Goal: Task Accomplishment & Management: Manage account settings

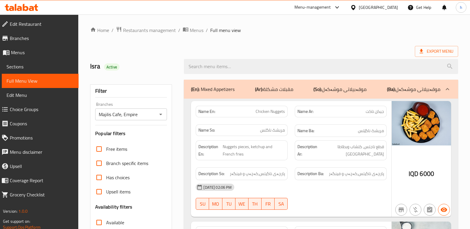
scroll to position [4018, 0]
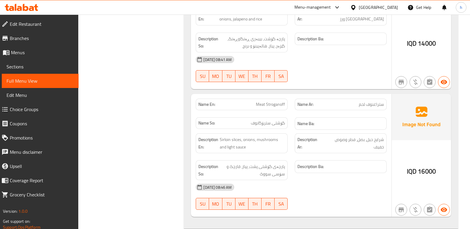
click at [19, 10] on icon at bounding box center [19, 8] width 5 height 5
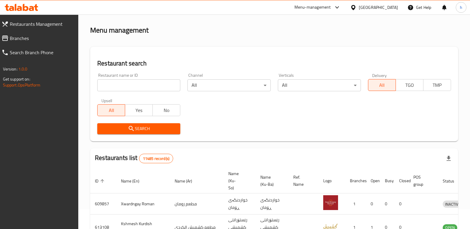
scroll to position [77, 0]
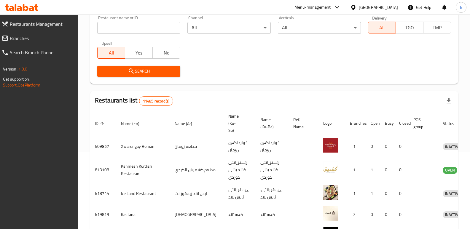
click at [45, 38] on span "Branches" at bounding box center [42, 38] width 64 height 7
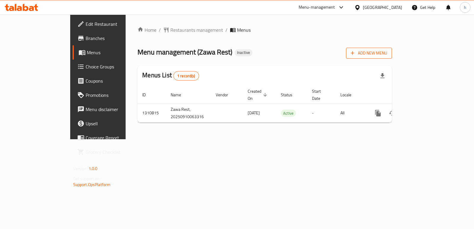
click at [387, 52] on span "Add New Menu" at bounding box center [369, 52] width 36 height 7
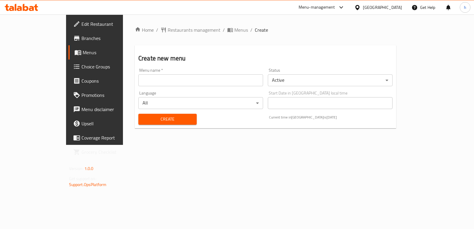
click at [212, 89] on div "Language All ​" at bounding box center [201, 100] width 130 height 23
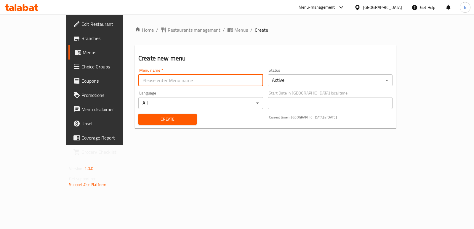
click at [208, 84] on input "text" at bounding box center [200, 80] width 125 height 12
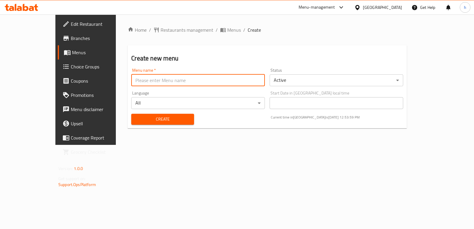
type input "Menu"
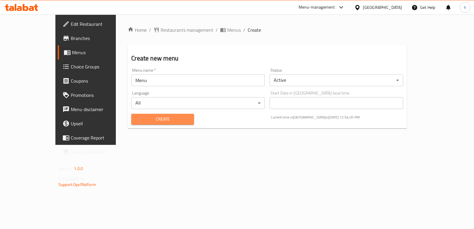
click at [138, 120] on span "Create" at bounding box center [162, 119] width 53 height 7
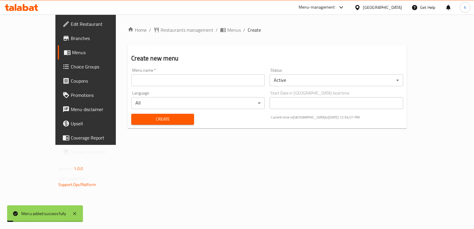
click at [72, 52] on span "Menus" at bounding box center [101, 52] width 58 height 7
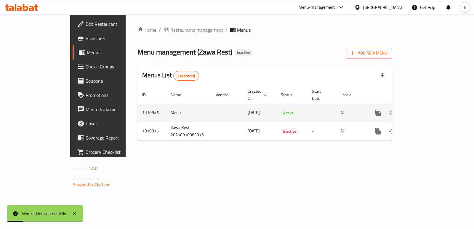
click at [424, 109] on icon "enhanced table" at bounding box center [420, 112] width 7 height 7
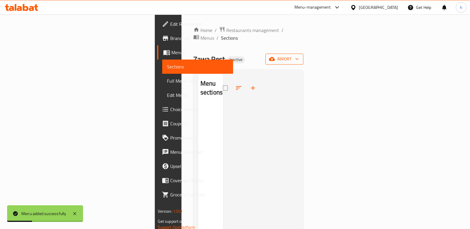
click at [298, 55] on span "import" at bounding box center [284, 58] width 28 height 7
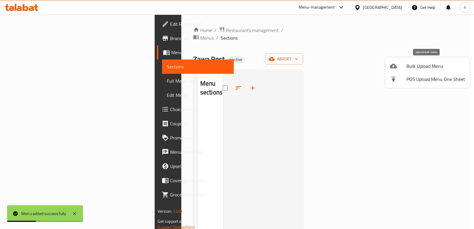
click at [413, 70] on span "Bulk Upload Menu" at bounding box center [436, 66] width 59 height 7
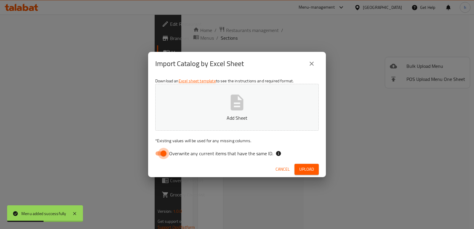
click at [158, 154] on input "Overwrite any current items that have the same ID." at bounding box center [164, 153] width 34 height 11
checkbox input "false"
click at [197, 119] on p "Add Sheet" at bounding box center [237, 117] width 145 height 7
click at [304, 167] on span "Upload" at bounding box center [306, 169] width 15 height 7
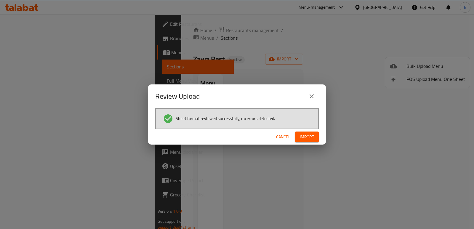
click at [310, 135] on span "Import" at bounding box center [307, 136] width 14 height 7
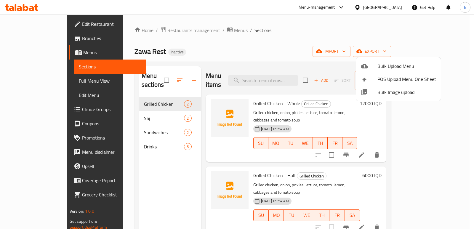
click at [122, 164] on div at bounding box center [237, 114] width 474 height 229
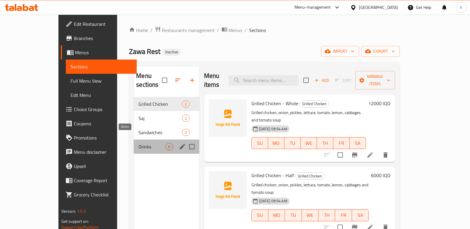
click at [138, 143] on span "Drinks" at bounding box center [151, 146] width 27 height 7
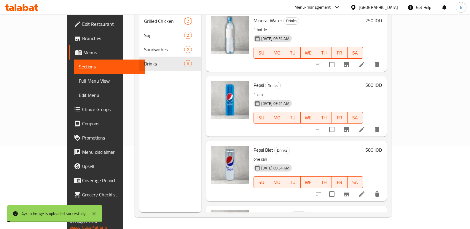
scroll to position [28, 0]
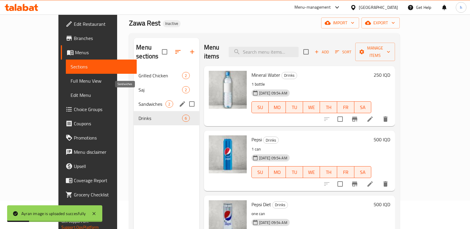
click at [138, 100] on span "Sandwiches" at bounding box center [151, 103] width 27 height 7
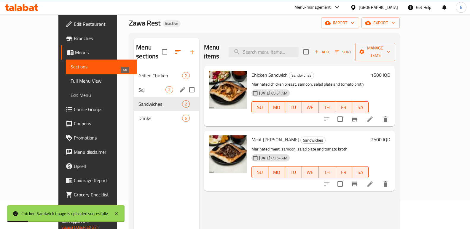
click at [138, 86] on span "Saj" at bounding box center [151, 89] width 27 height 7
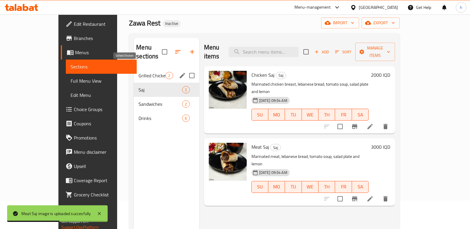
click at [138, 72] on span "Grilled Chicken" at bounding box center [151, 75] width 27 height 7
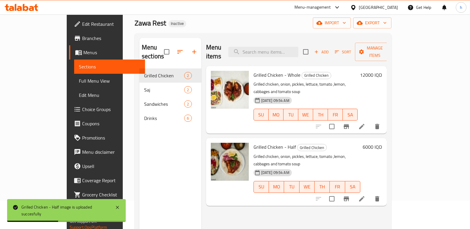
click at [79, 84] on span "Full Menu View" at bounding box center [110, 80] width 62 height 7
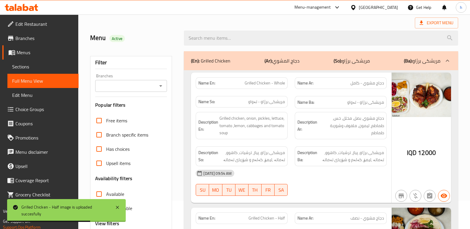
click at [125, 91] on div "Branches" at bounding box center [131, 86] width 72 height 12
click at [139, 86] on input "Branches" at bounding box center [126, 86] width 58 height 8
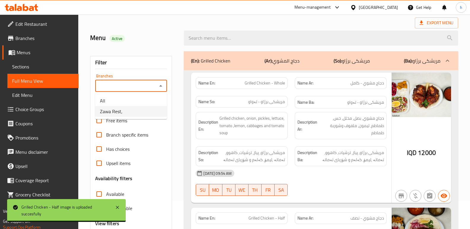
click at [134, 112] on li "Zawa Rest," at bounding box center [131, 111] width 72 height 11
type input "Zawa Rest,"
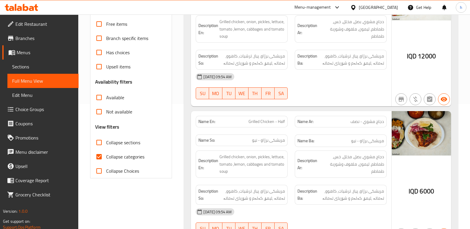
scroll to position [167, 0]
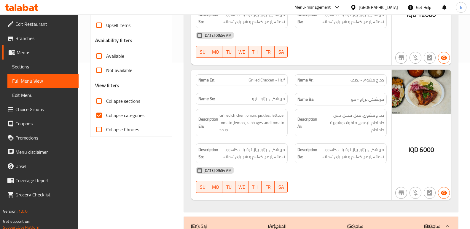
click at [98, 114] on input "Collapse categories" at bounding box center [99, 115] width 14 height 14
checkbox input "false"
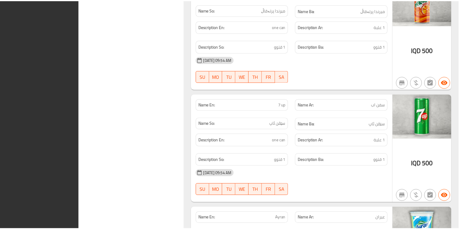
scroll to position [1460, 0]
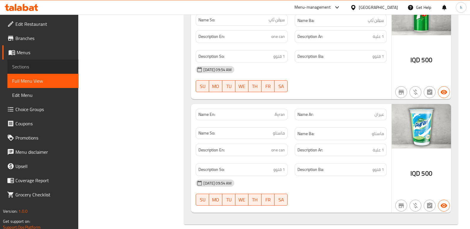
click at [39, 66] on span "Sections" at bounding box center [43, 66] width 62 height 7
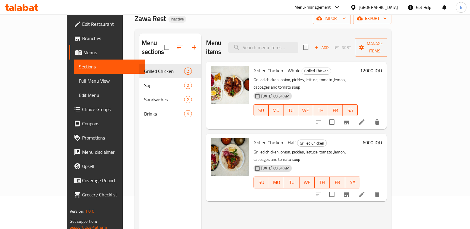
scroll to position [32, 0]
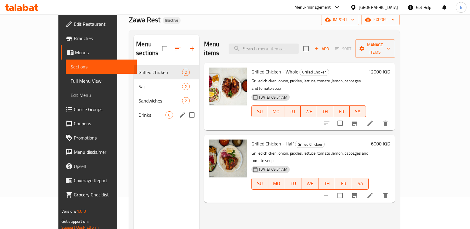
click at [138, 111] on span "Drinks" at bounding box center [151, 114] width 27 height 7
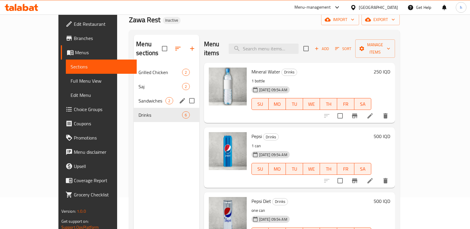
click at [134, 94] on div "Sandwiches 2" at bounding box center [166, 101] width 65 height 14
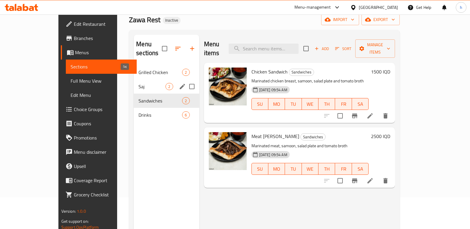
click at [138, 83] on span "Saj" at bounding box center [151, 86] width 27 height 7
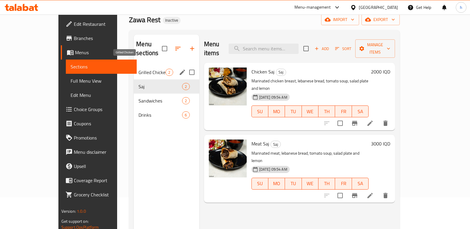
click at [138, 69] on span "Grilled Chicken" at bounding box center [151, 72] width 27 height 7
